Goal: Task Accomplishment & Management: Use online tool/utility

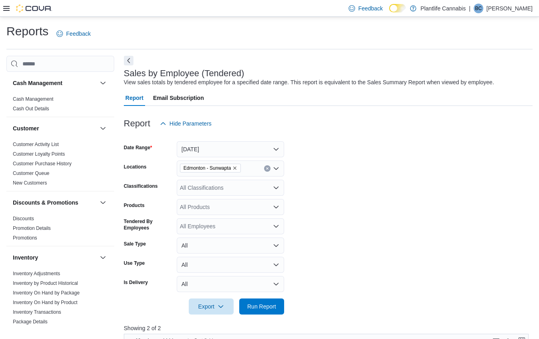
scroll to position [272, 0]
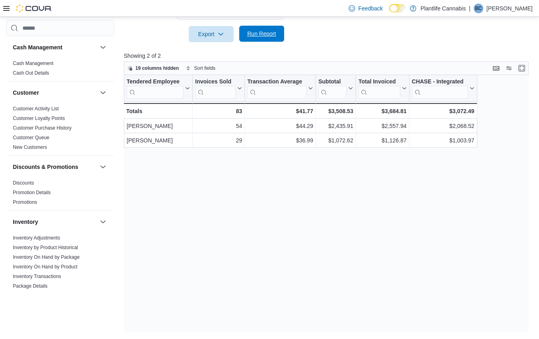
click at [266, 30] on span "Run Report" at bounding box center [261, 34] width 29 height 8
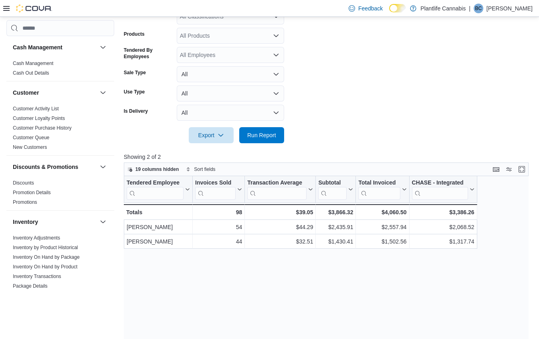
scroll to position [170, 0]
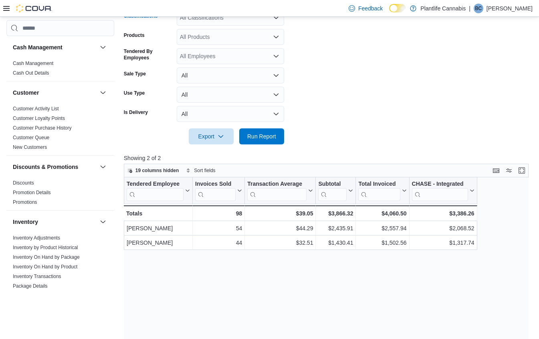
click at [217, 21] on div "All Classifications" at bounding box center [230, 18] width 107 height 16
type input "***"
click at [229, 32] on span "Accessory Group" at bounding box center [215, 31] width 43 height 8
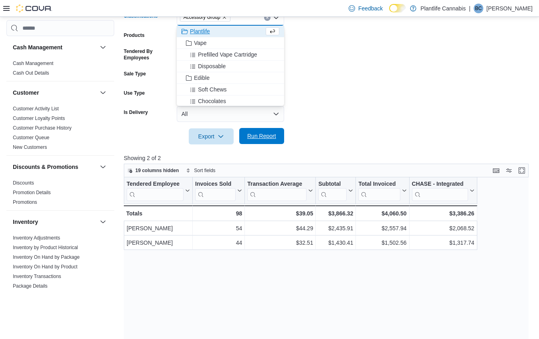
click at [266, 139] on span "Run Report" at bounding box center [261, 136] width 29 height 8
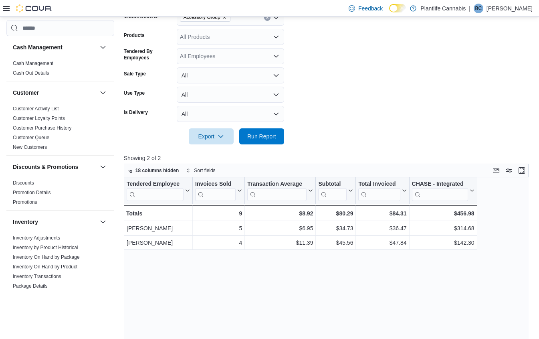
scroll to position [159, 0]
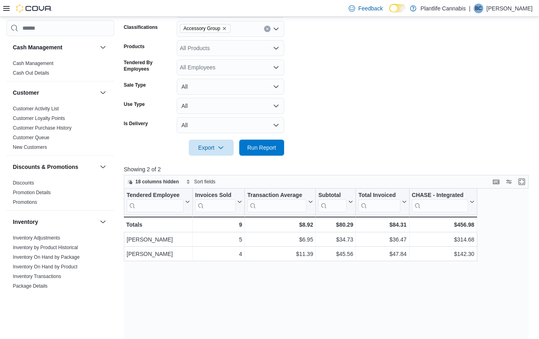
click at [267, 28] on icon "Clear input" at bounding box center [267, 29] width 2 height 2
click at [267, 28] on div "Accessory Group" at bounding box center [230, 29] width 107 height 16
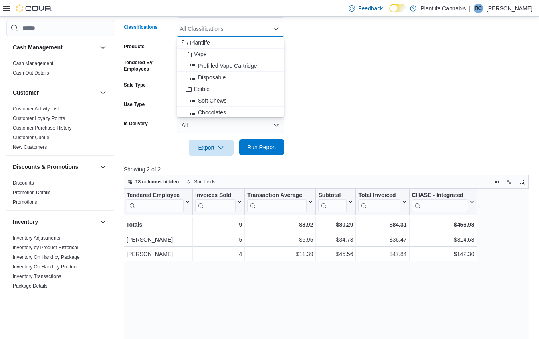
click at [270, 143] on span "Run Report" at bounding box center [261, 147] width 35 height 16
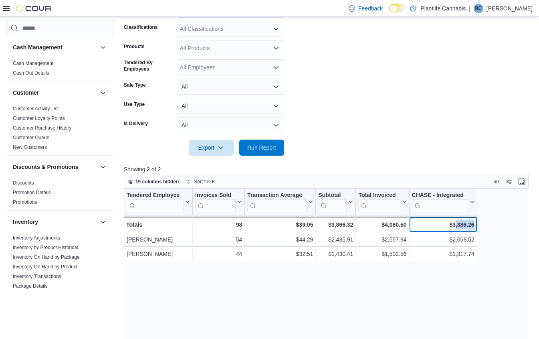
drag, startPoint x: 451, startPoint y: 223, endPoint x: 479, endPoint y: 221, distance: 28.9
click at [479, 221] on div "Tendered Employee Click to view column header actions Invoices Sold Click to vi…" at bounding box center [326, 316] width 405 height 257
click at [455, 224] on div "$3,386.26" at bounding box center [443, 225] width 63 height 10
drag, startPoint x: 449, startPoint y: 224, endPoint x: 482, endPoint y: 224, distance: 32.9
click at [482, 224] on div "Tendered Employee Click to view column header actions Invoices Sold Click to vi…" at bounding box center [326, 316] width 405 height 257
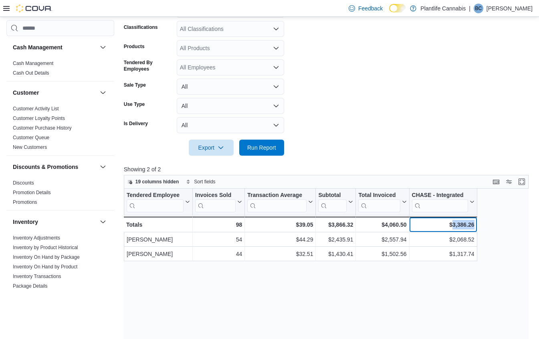
copy div "3,386.26"
